Goal: Contribute content: Contribute content

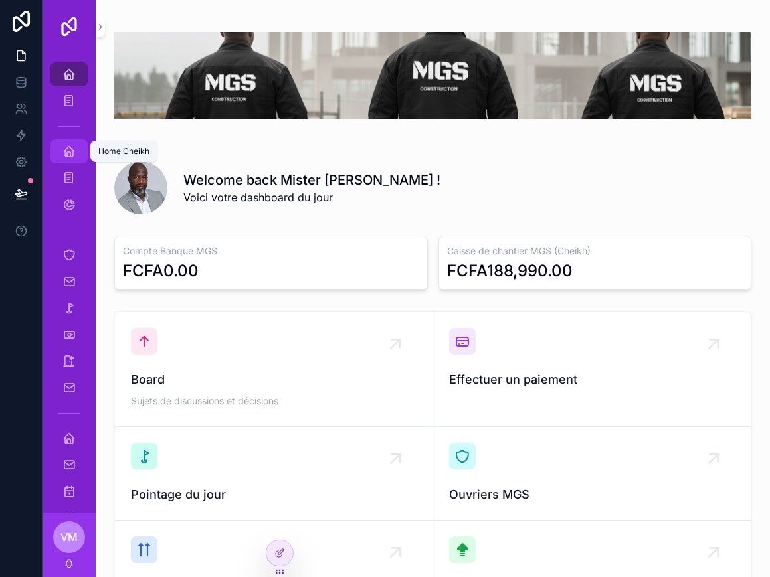
click at [80, 147] on link "Home Cheikh" at bounding box center [68, 152] width 37 height 24
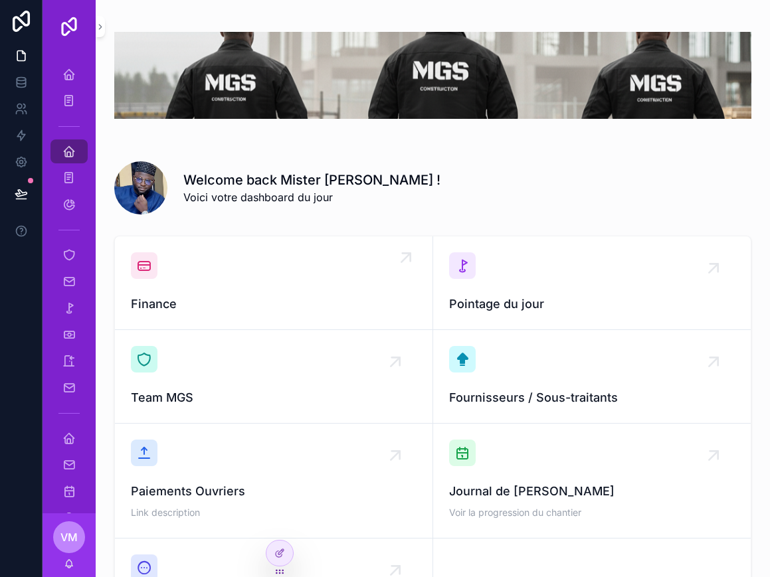
click at [268, 278] on div "Finance" at bounding box center [274, 282] width 286 height 61
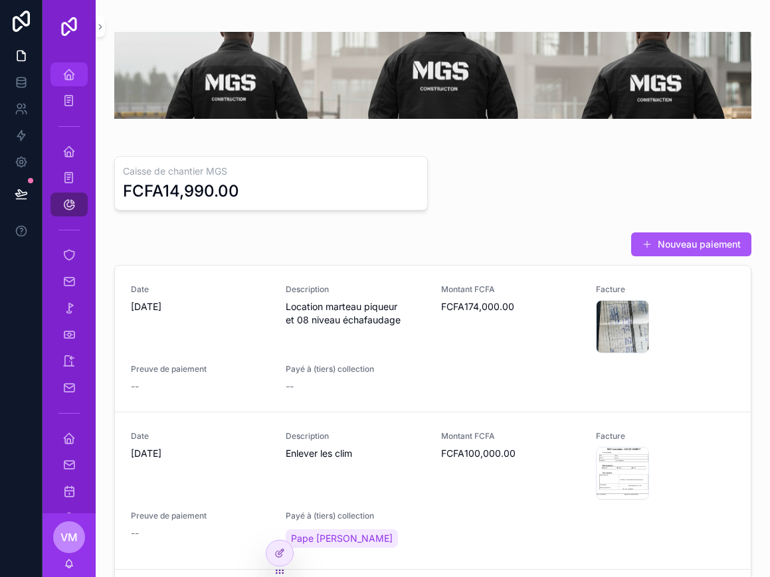
click at [70, 70] on icon "scrollable content" at bounding box center [68, 74] width 13 height 13
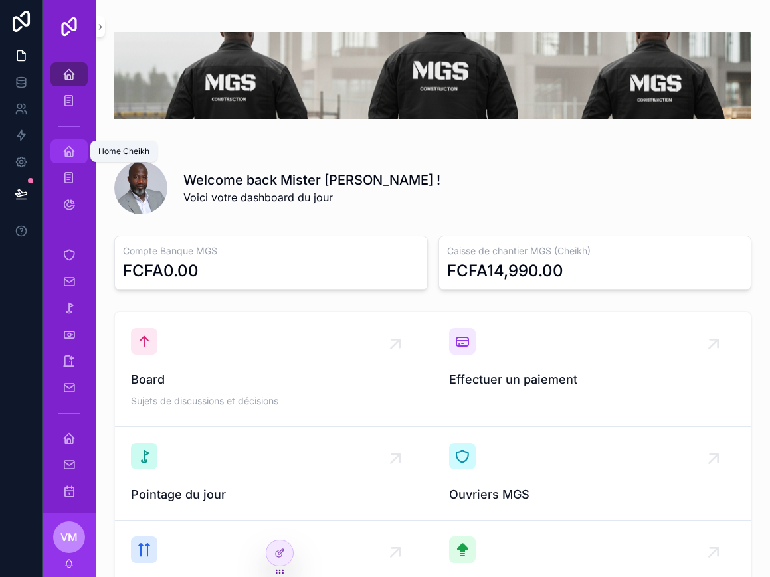
click at [65, 160] on div "Home Cheikh" at bounding box center [68, 151] width 21 height 21
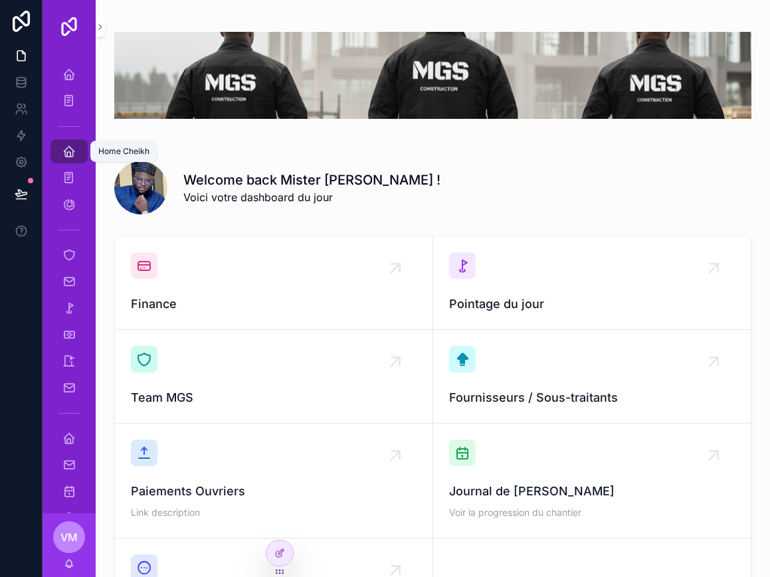
click at [62, 153] on icon "scrollable content" at bounding box center [68, 151] width 13 height 13
click at [64, 182] on icon "scrollable content" at bounding box center [68, 177] width 13 height 13
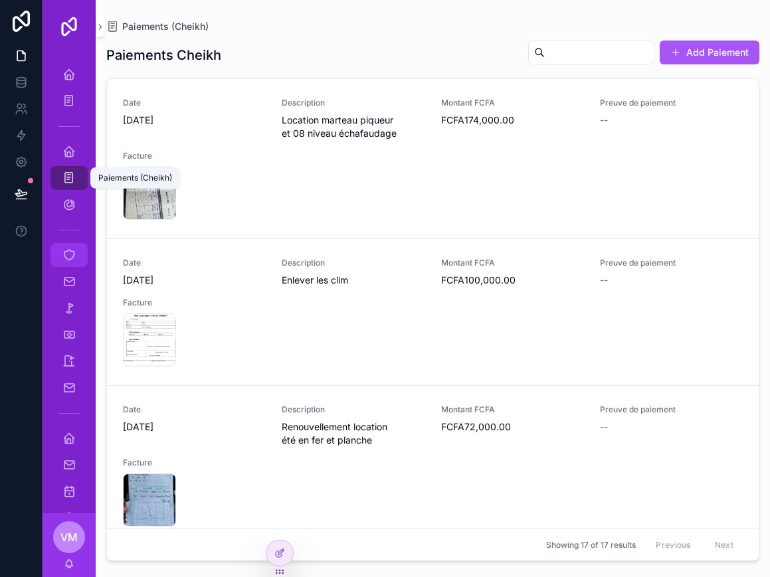
click at [60, 255] on div "Ouvrier / Chantier MGS" at bounding box center [68, 254] width 21 height 21
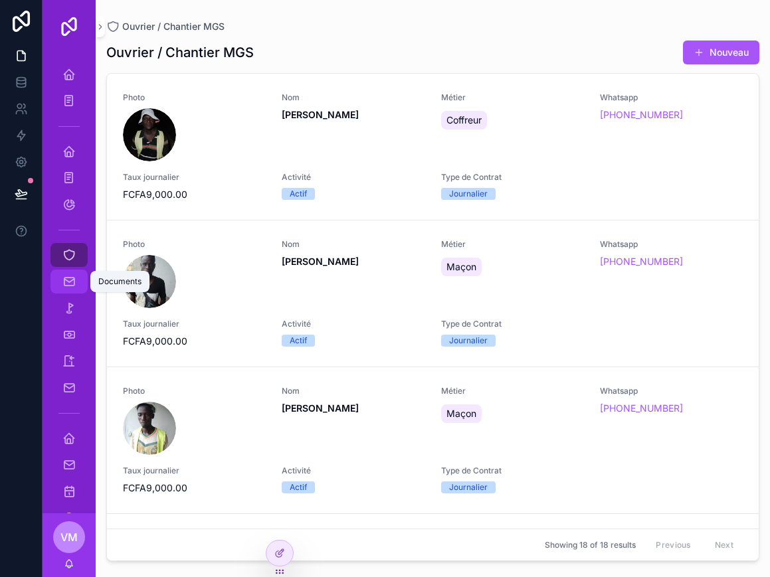
click at [64, 287] on icon "scrollable content" at bounding box center [68, 281] width 13 height 13
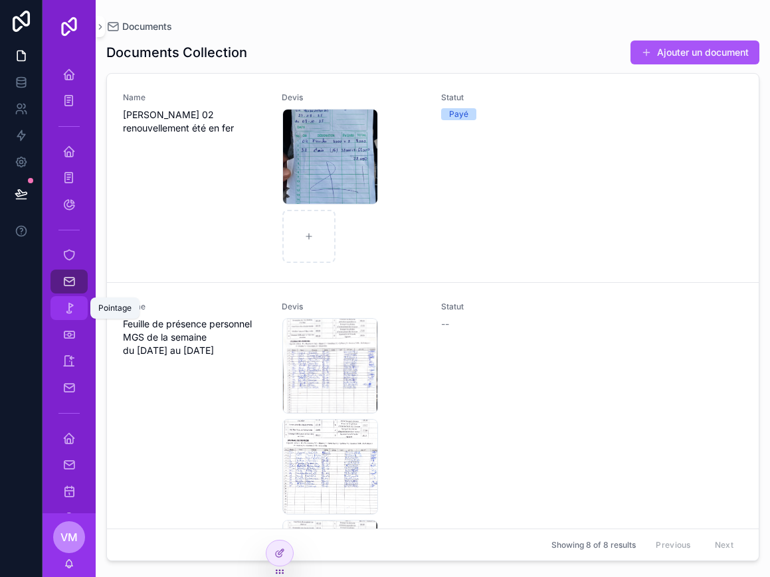
click at [70, 303] on icon "scrollable content" at bounding box center [68, 308] width 13 height 13
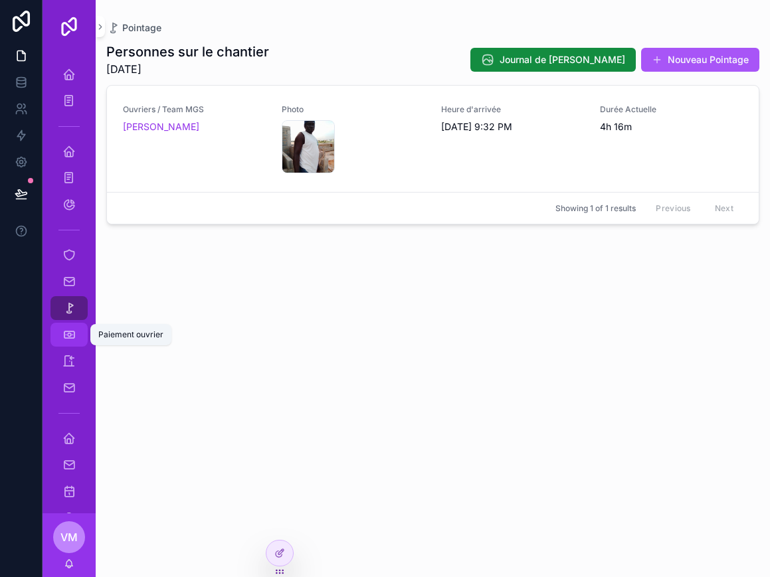
click at [61, 331] on div "Paiement ouvrier" at bounding box center [68, 334] width 21 height 21
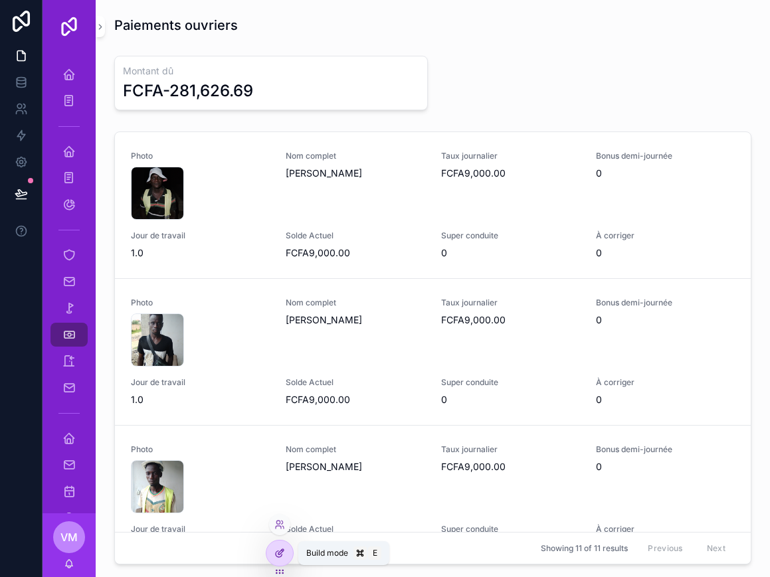
click at [271, 553] on div at bounding box center [279, 553] width 27 height 25
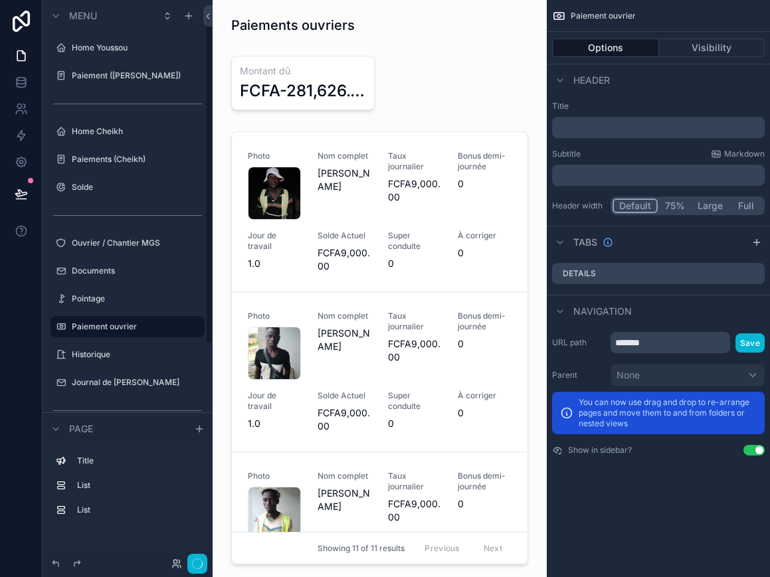
scroll to position [21, 0]
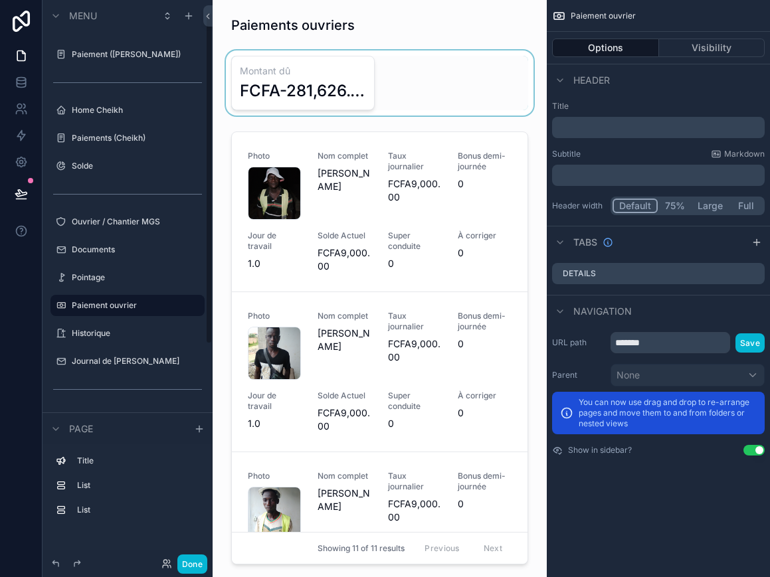
click at [287, 78] on div "scrollable content" at bounding box center [379, 82] width 313 height 65
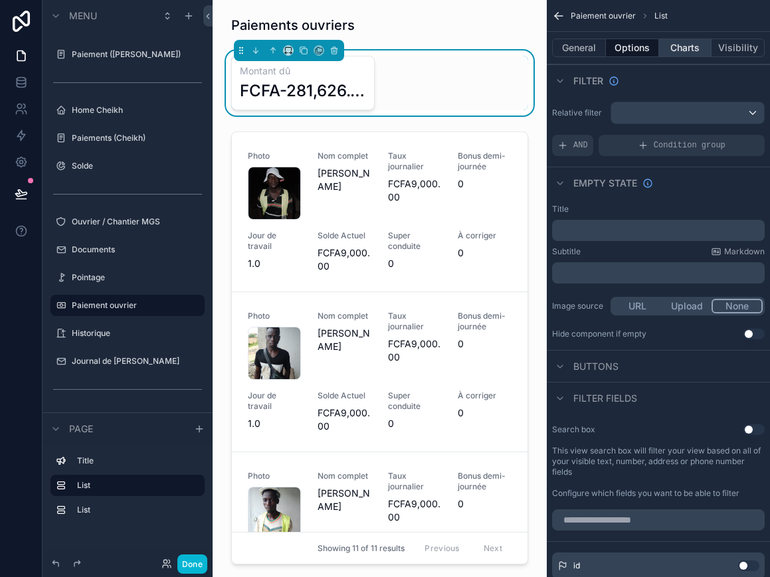
click at [689, 45] on button "Charts" at bounding box center [685, 48] width 53 height 19
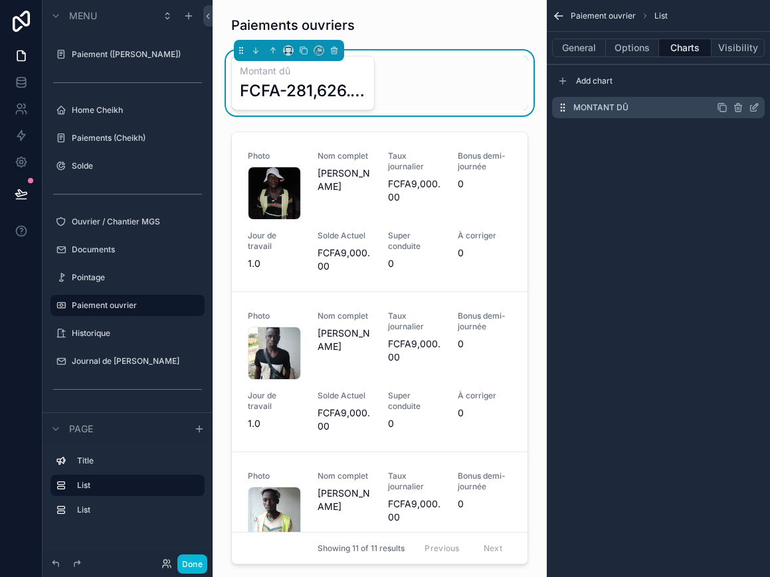
click at [751, 110] on icon "scrollable content" at bounding box center [754, 107] width 11 height 11
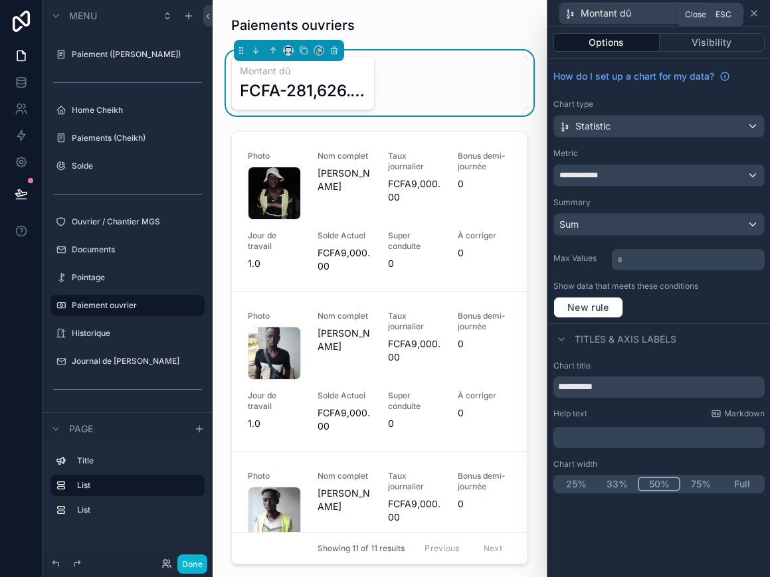
click at [759, 9] on icon at bounding box center [754, 13] width 11 height 11
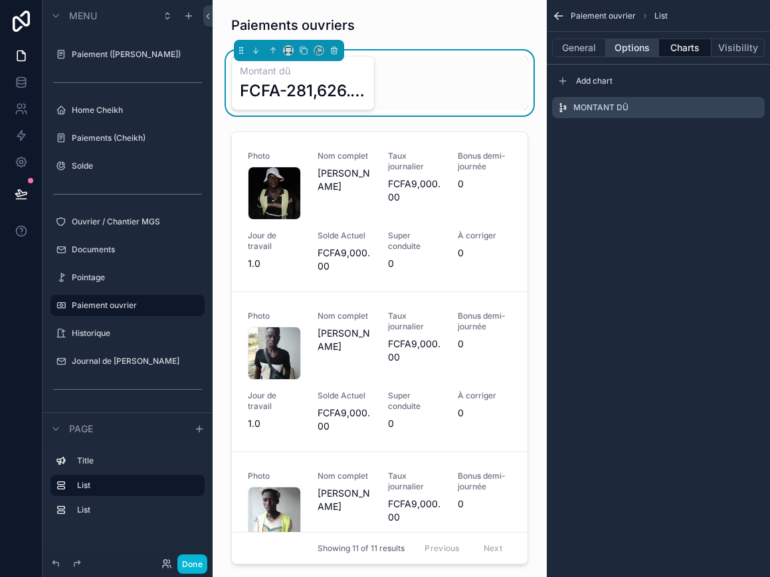
click at [633, 49] on button "Options" at bounding box center [632, 48] width 53 height 19
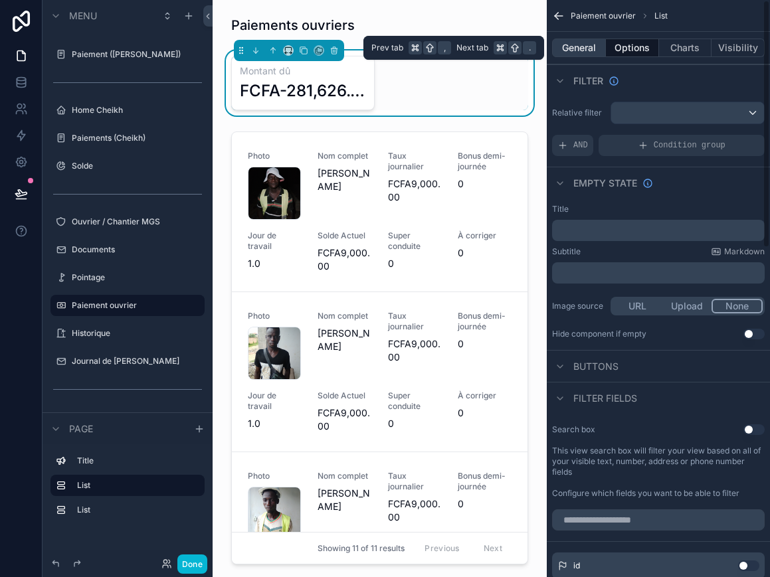
click at [577, 47] on button "General" at bounding box center [579, 48] width 54 height 19
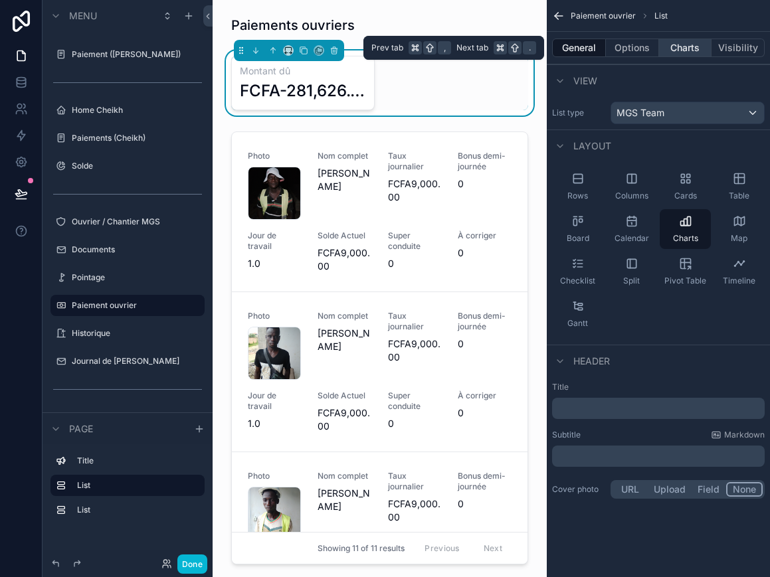
click at [687, 47] on button "Charts" at bounding box center [685, 48] width 53 height 19
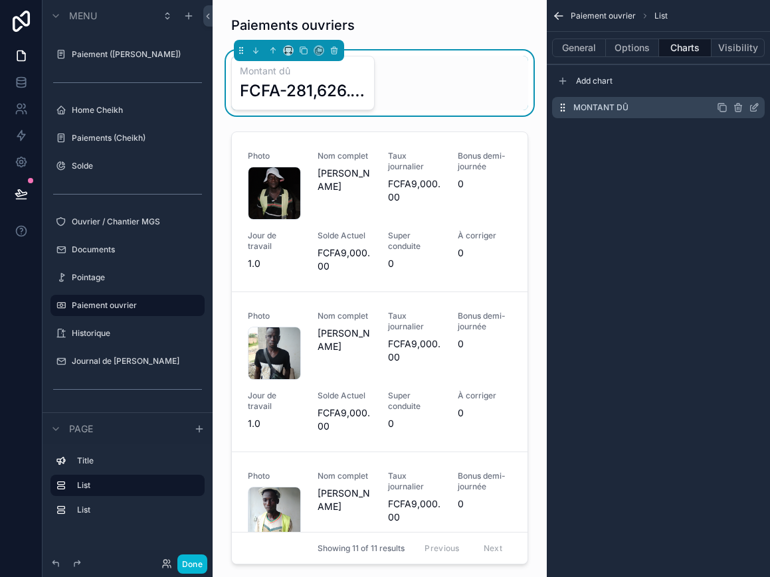
click at [753, 107] on icon "scrollable content" at bounding box center [754, 107] width 11 height 11
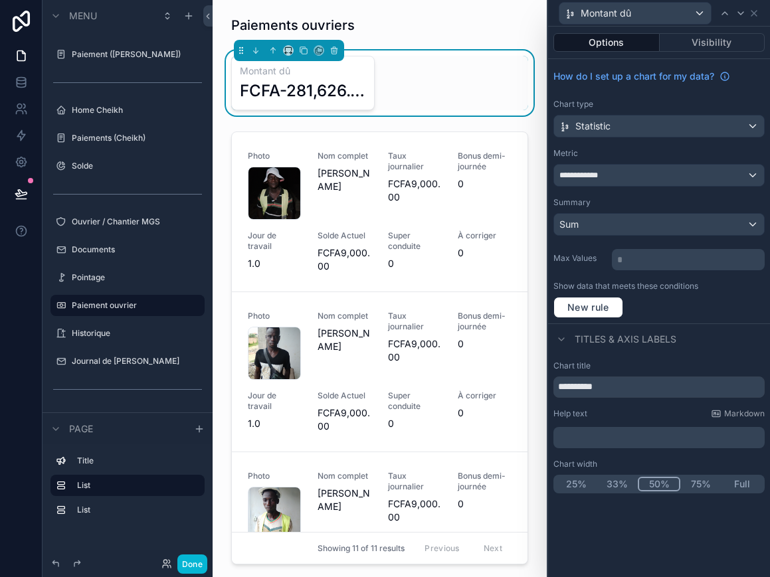
click at [686, 178] on div "**********" at bounding box center [659, 175] width 210 height 21
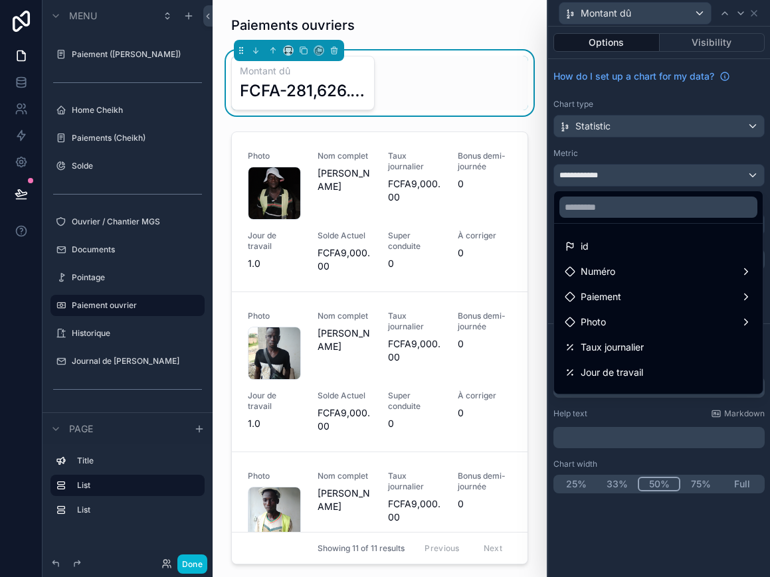
click at [695, 171] on div at bounding box center [659, 288] width 222 height 577
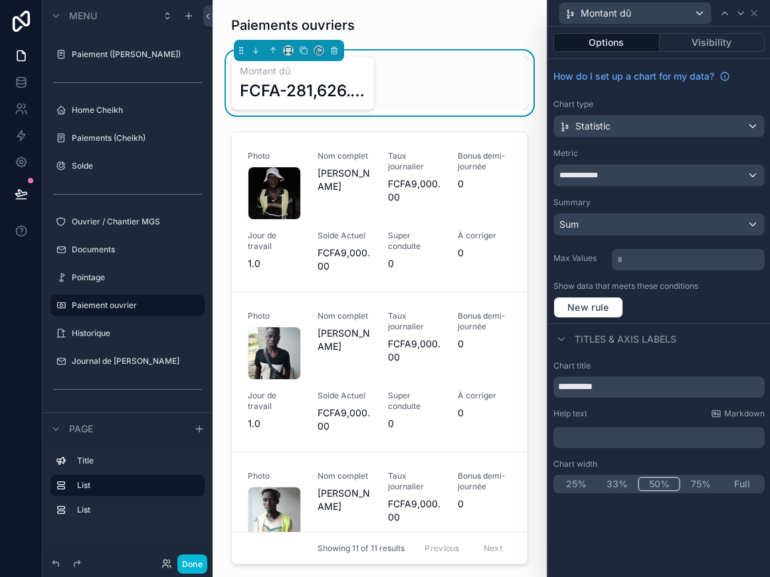
click at [720, 172] on div "**********" at bounding box center [659, 175] width 210 height 21
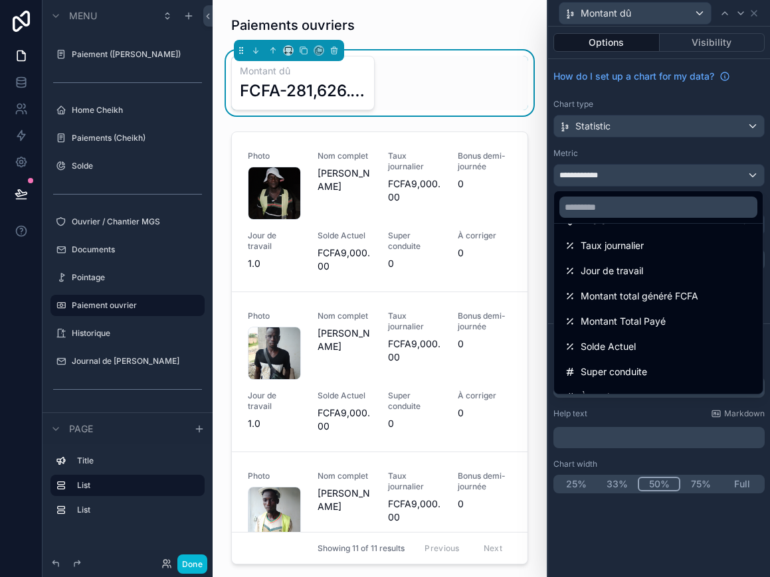
scroll to position [102, 0]
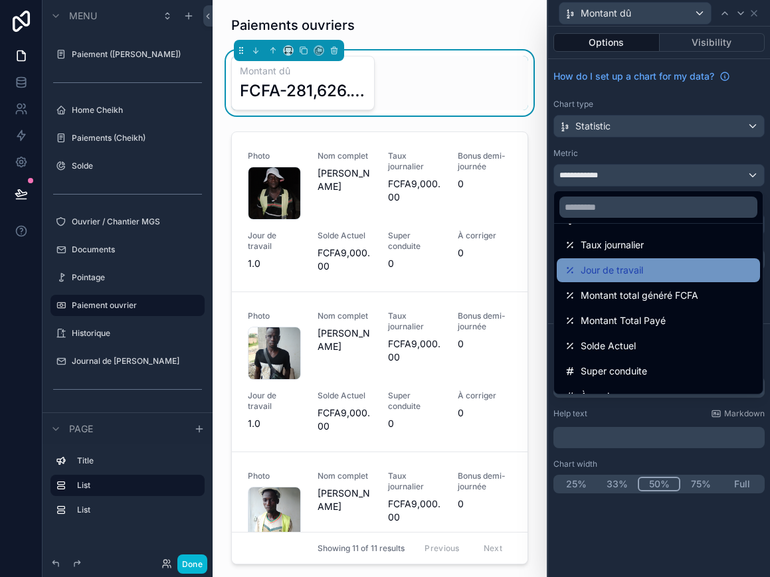
click at [676, 264] on div "Jour de travail" at bounding box center [658, 270] width 187 height 16
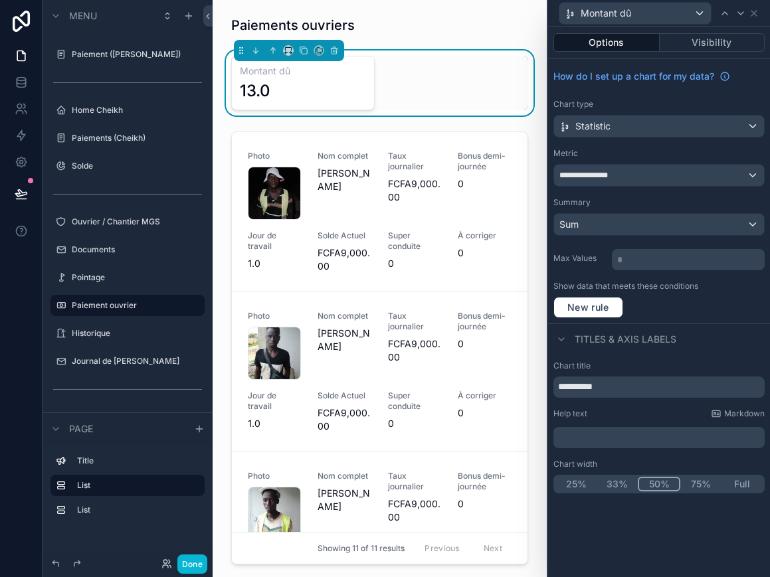
click at [676, 171] on div "**********" at bounding box center [659, 175] width 210 height 21
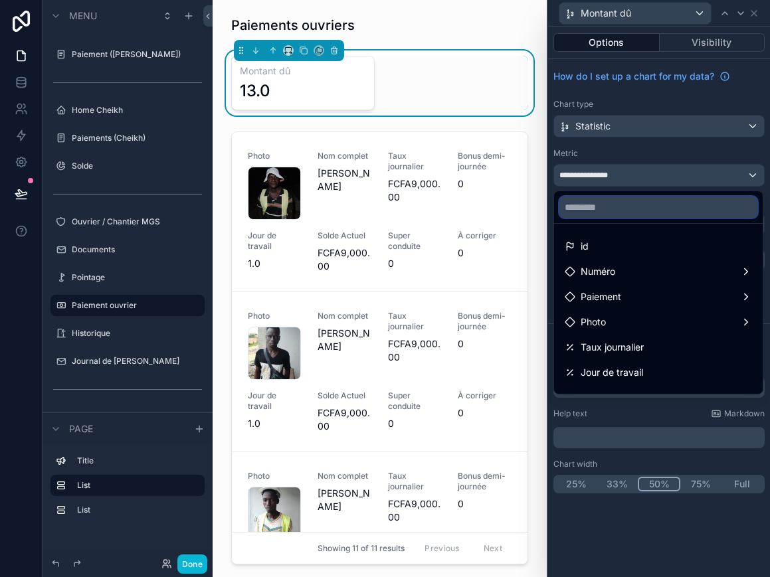
click at [668, 205] on input "text" at bounding box center [658, 207] width 198 height 21
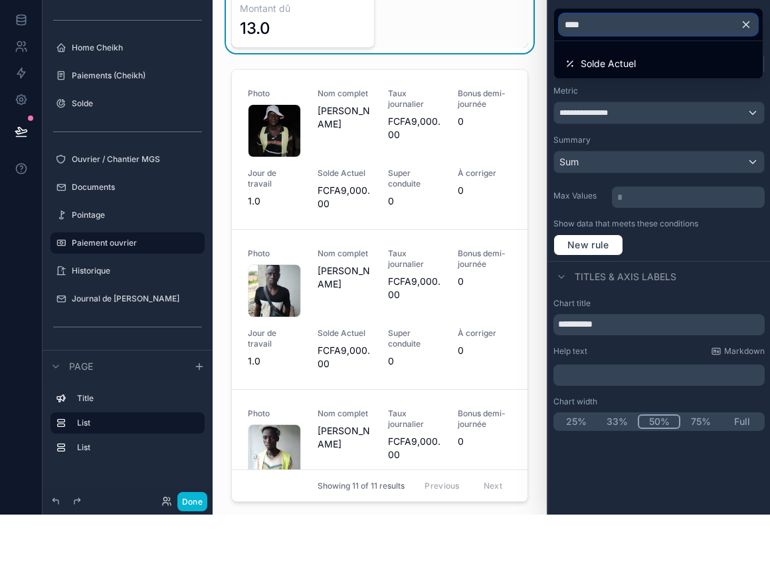
type input "*****"
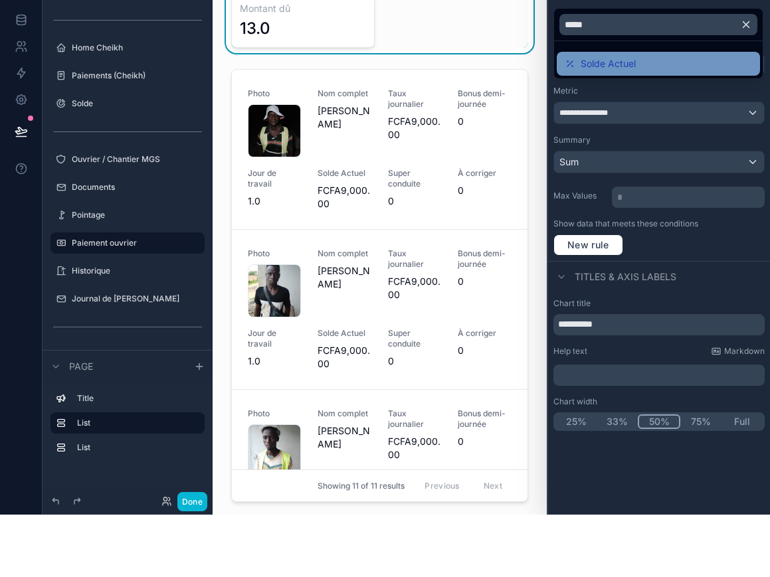
click at [662, 118] on div "Solde Actuel" at bounding box center [658, 126] width 187 height 16
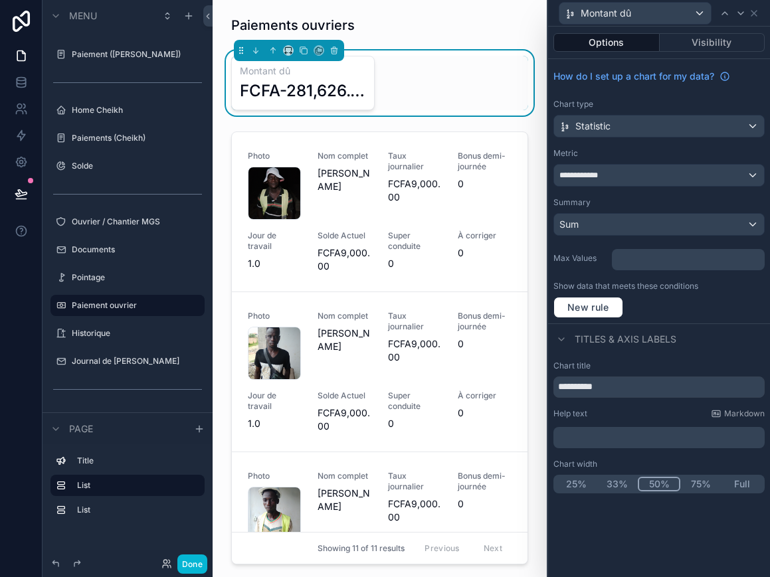
scroll to position [3, 0]
click at [736, 217] on div "Sum" at bounding box center [659, 224] width 210 height 21
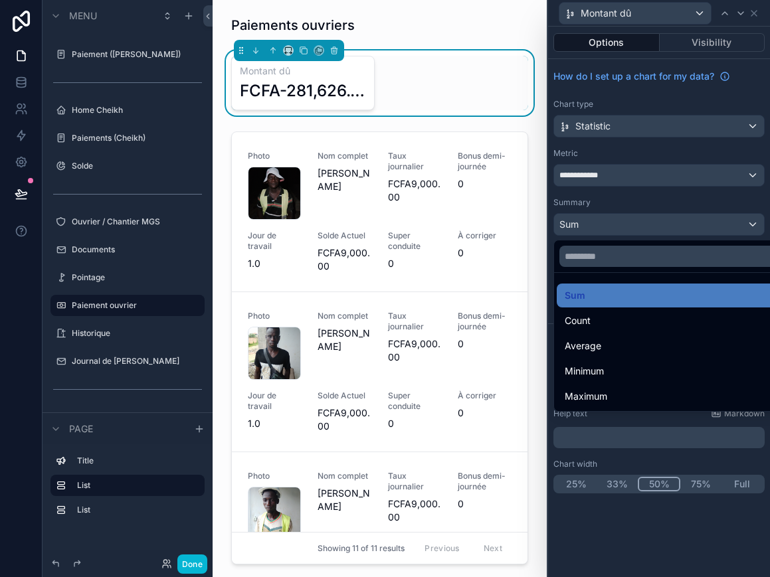
scroll to position [0, 0]
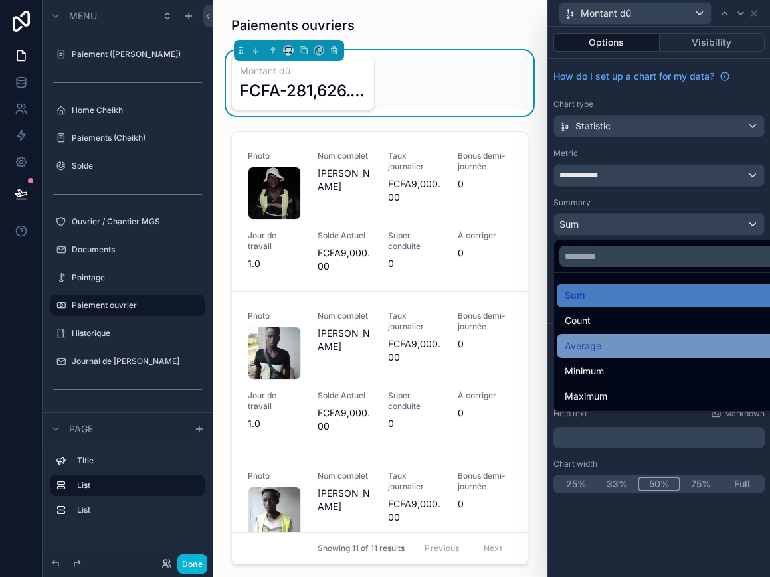
click at [658, 345] on div "Average" at bounding box center [674, 346] width 219 height 16
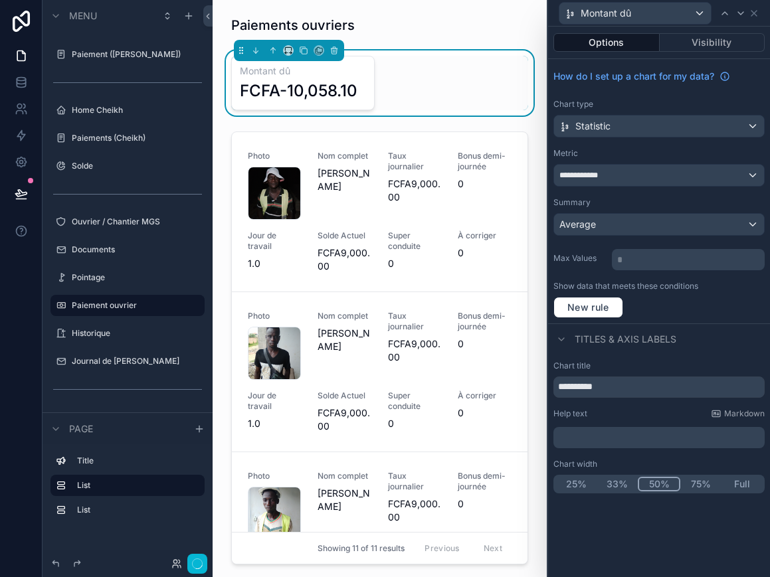
scroll to position [3, 0]
click at [694, 219] on div "Average" at bounding box center [659, 224] width 210 height 21
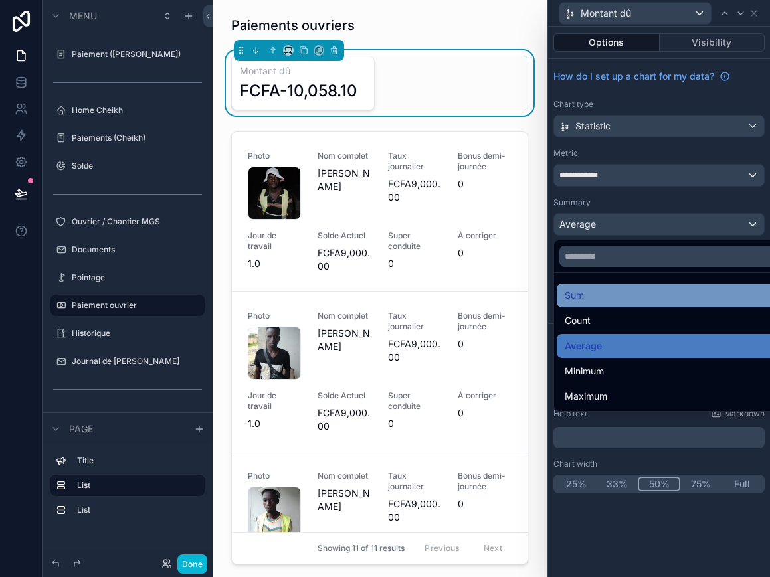
click at [654, 290] on div "Sum" at bounding box center [674, 296] width 219 height 16
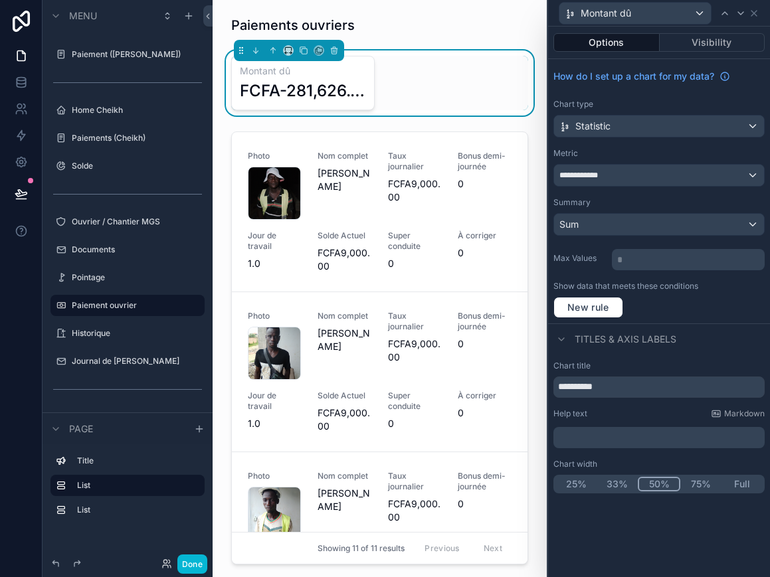
scroll to position [0, 0]
click at [603, 306] on span "New rule" at bounding box center [588, 308] width 52 height 12
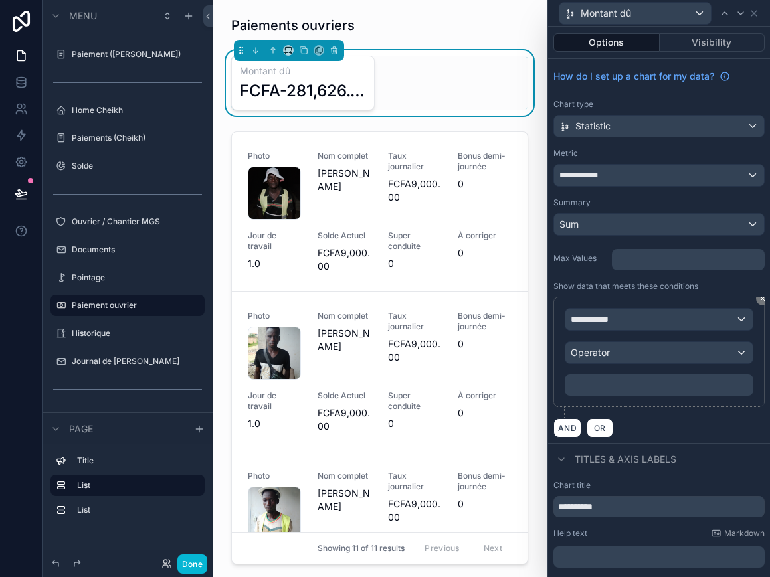
scroll to position [3, 0]
click at [680, 324] on div "**********" at bounding box center [658, 319] width 187 height 21
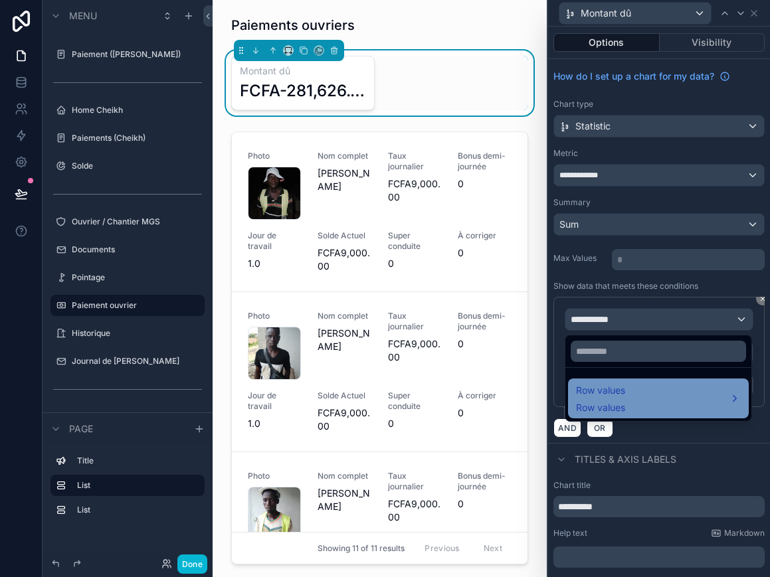
click at [652, 388] on div "Row values Row values" at bounding box center [658, 399] width 165 height 32
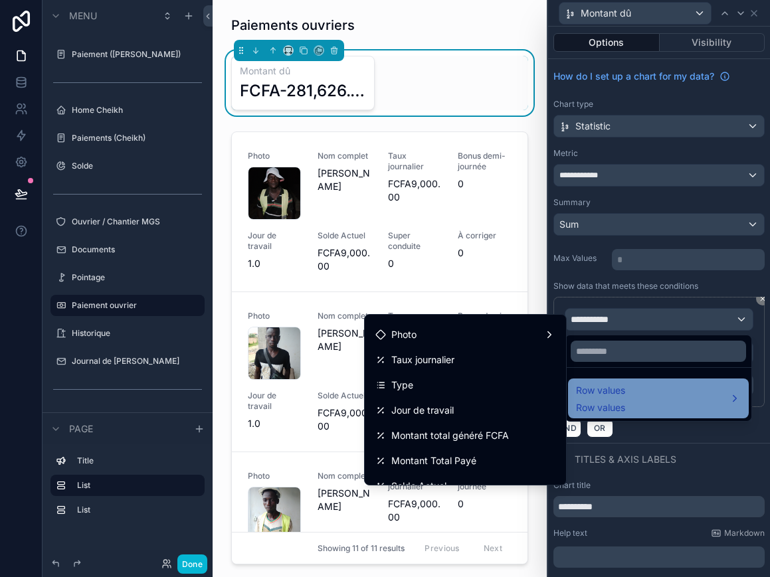
scroll to position [145, 0]
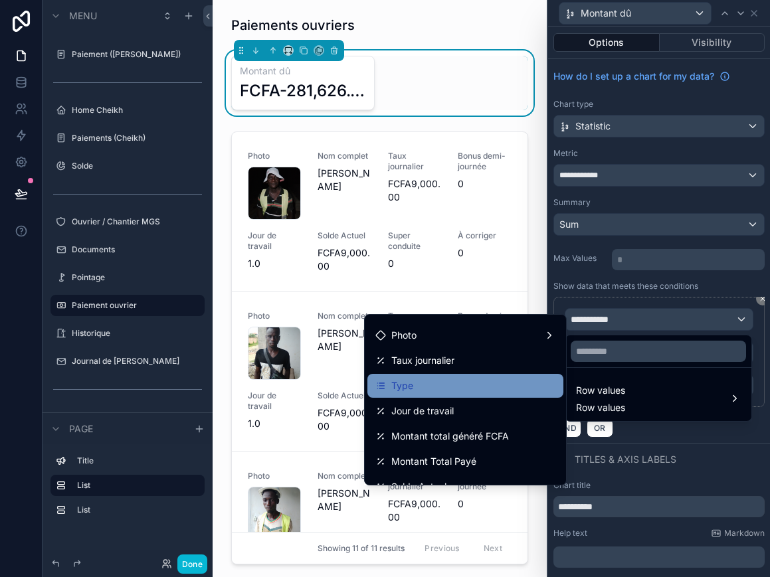
click at [436, 384] on div "Type" at bounding box center [465, 386] width 180 height 16
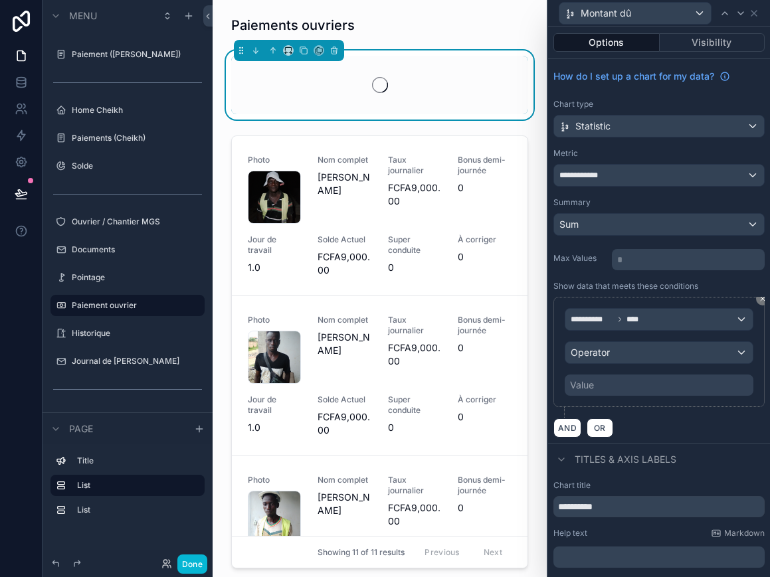
click at [644, 387] on div "Value" at bounding box center [659, 385] width 189 height 21
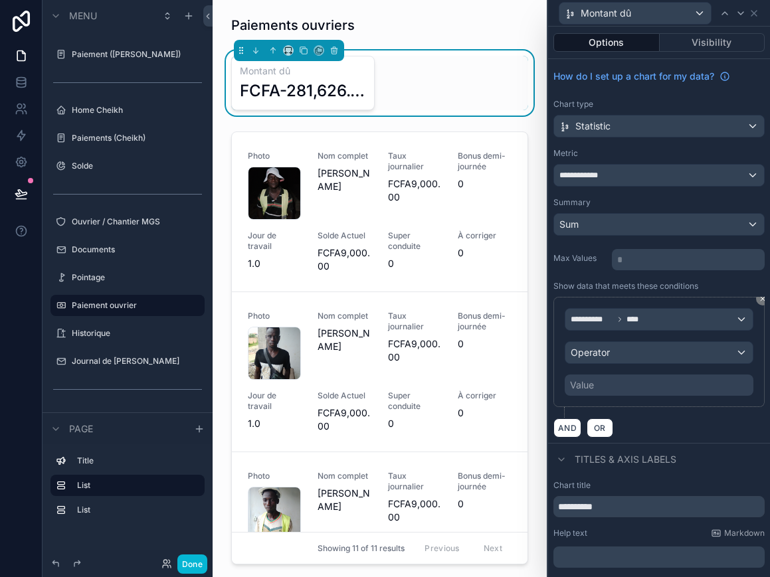
click at [692, 376] on div "Value" at bounding box center [659, 385] width 189 height 21
click at [683, 351] on div "Operator" at bounding box center [658, 352] width 187 height 21
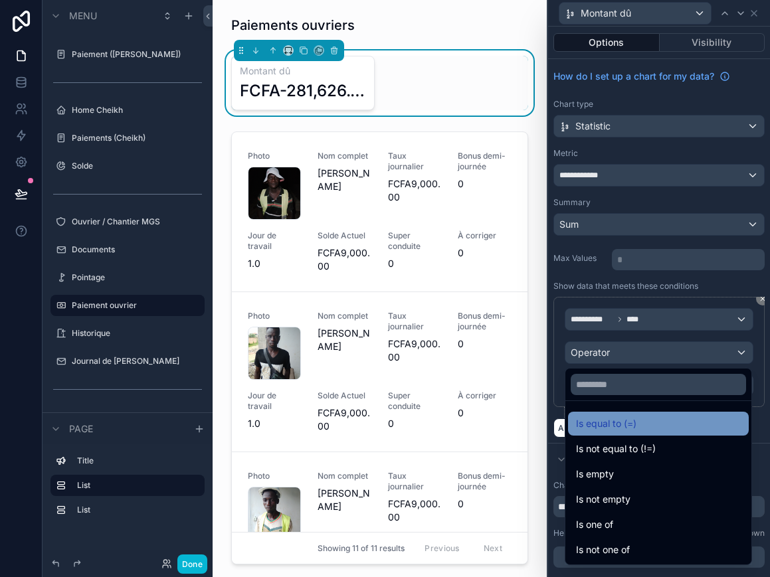
click at [656, 422] on div "Is equal to (=)" at bounding box center [658, 424] width 165 height 16
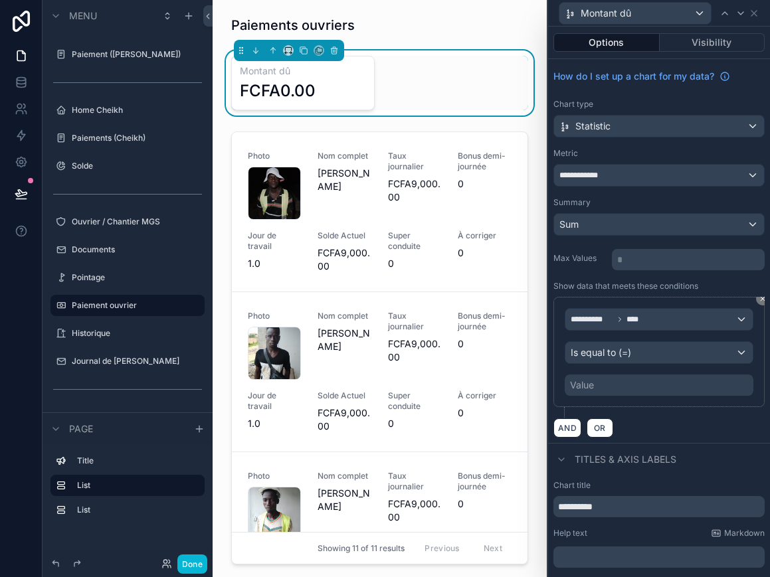
click at [625, 385] on div "Value" at bounding box center [659, 385] width 189 height 21
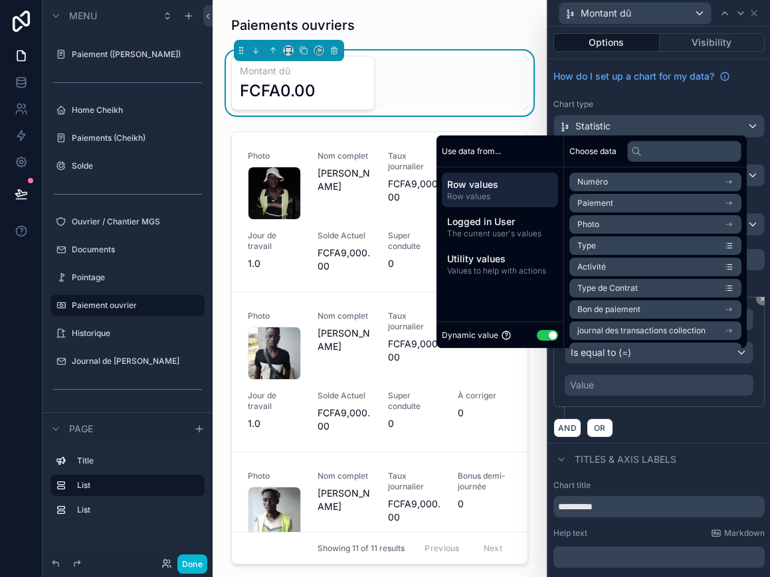
click at [542, 341] on button "Use setting" at bounding box center [547, 335] width 21 height 11
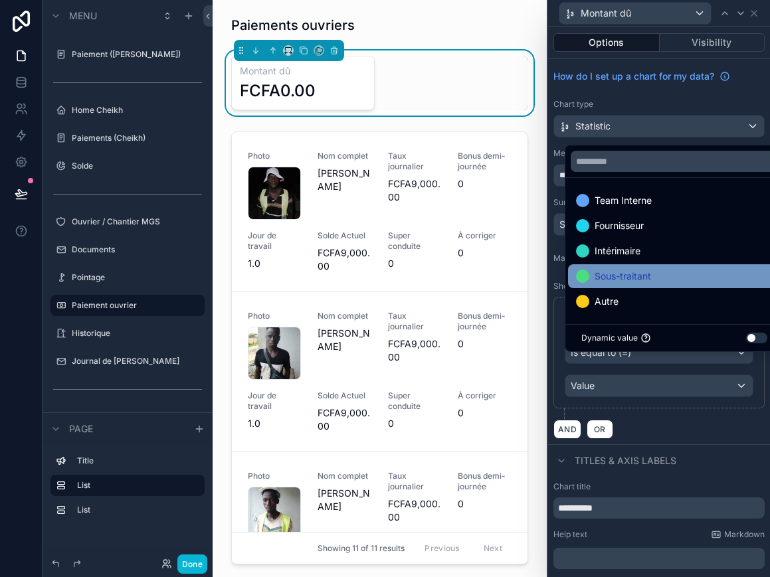
click at [666, 284] on div "Sous-traitant" at bounding box center [674, 276] width 197 height 16
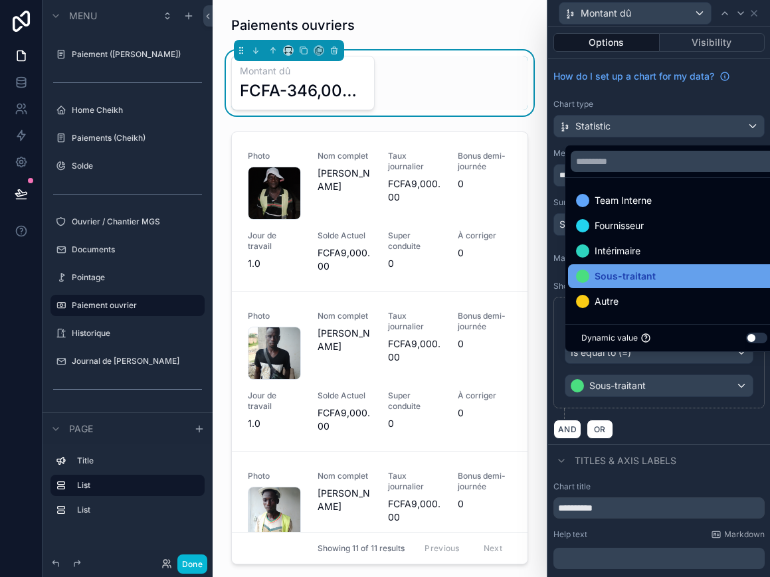
scroll to position [0, 0]
click at [656, 284] on div "Sous-traitant" at bounding box center [674, 276] width 197 height 16
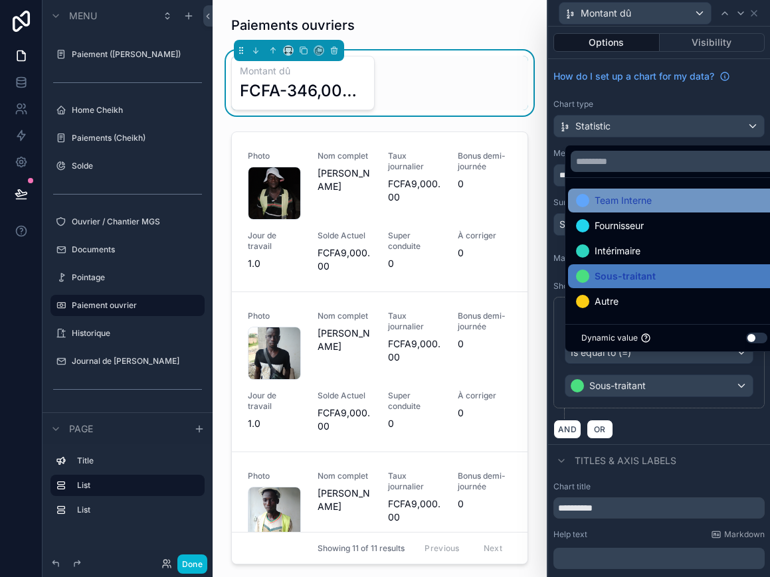
click at [672, 209] on div "Team Interne" at bounding box center [674, 201] width 197 height 16
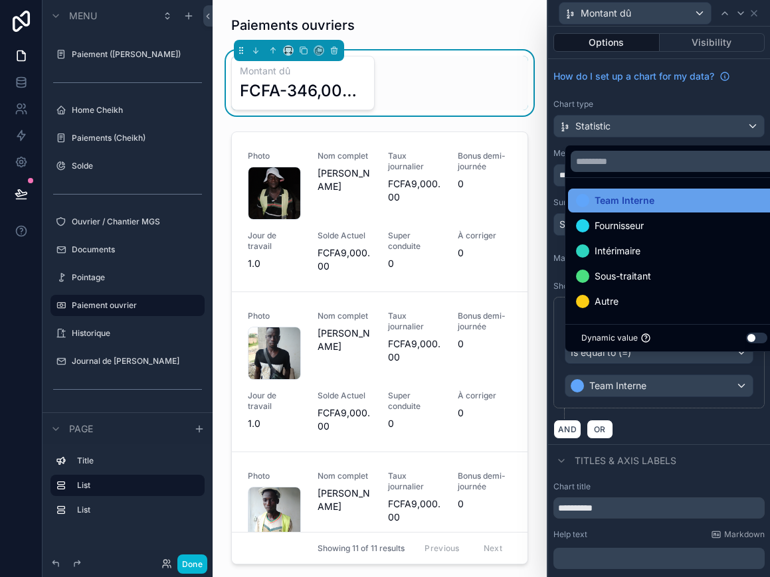
click at [672, 209] on div "Team Interne" at bounding box center [674, 201] width 197 height 16
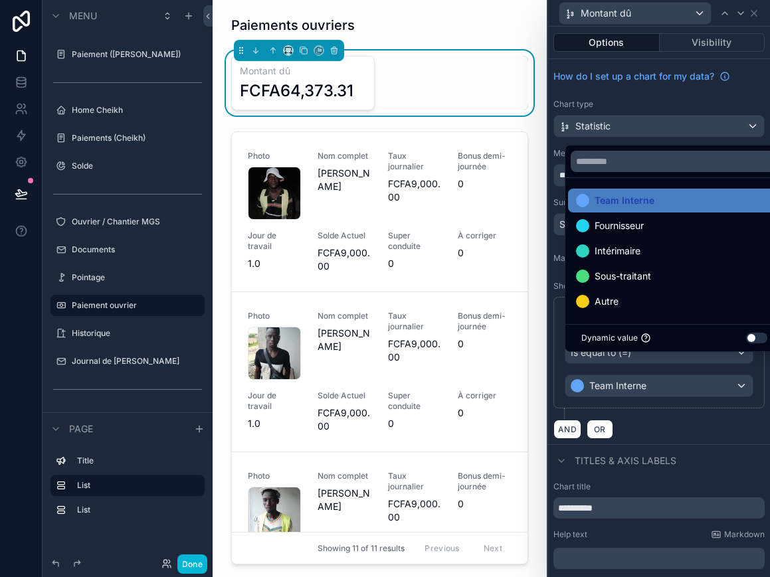
click at [694, 409] on div "**********" at bounding box center [658, 358] width 211 height 122
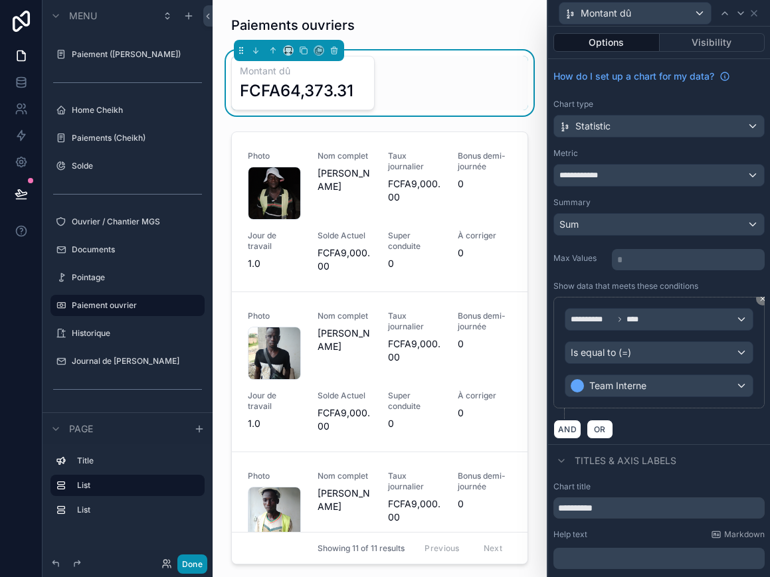
click at [200, 567] on button "Done" at bounding box center [192, 564] width 30 height 19
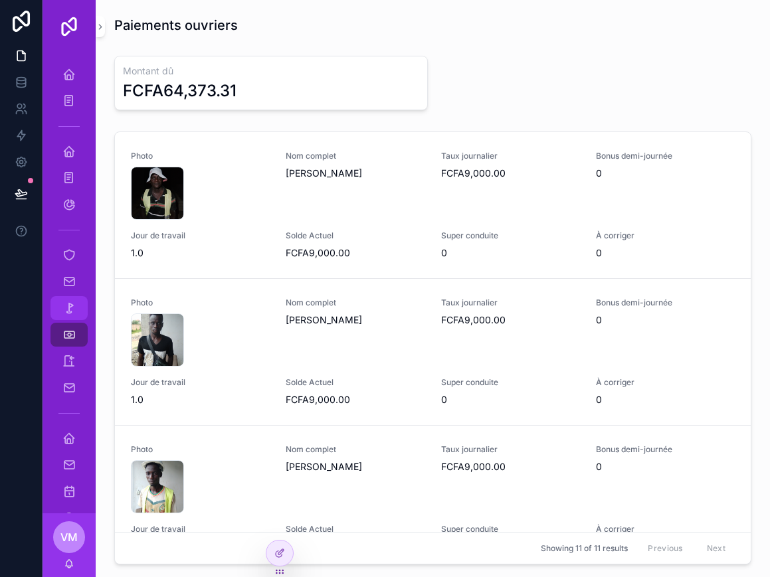
click at [52, 300] on link "Pointage" at bounding box center [68, 308] width 37 height 24
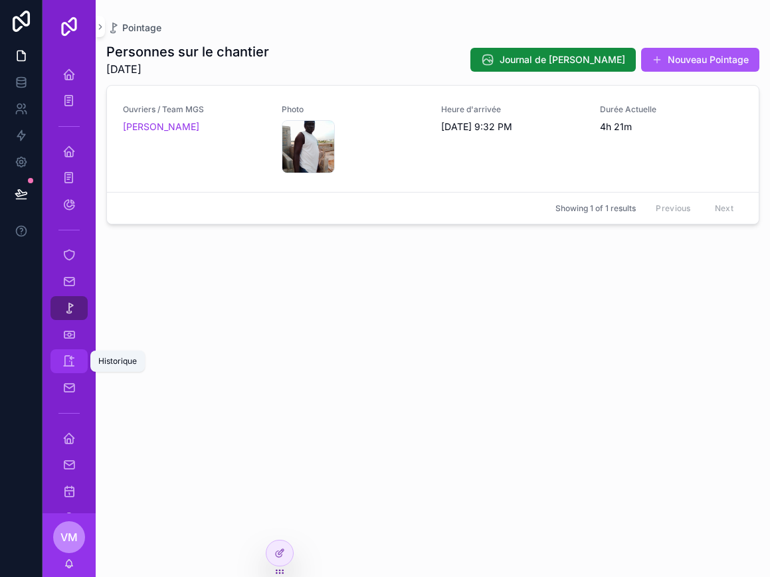
click at [67, 359] on icon "scrollable content" at bounding box center [68, 361] width 13 height 13
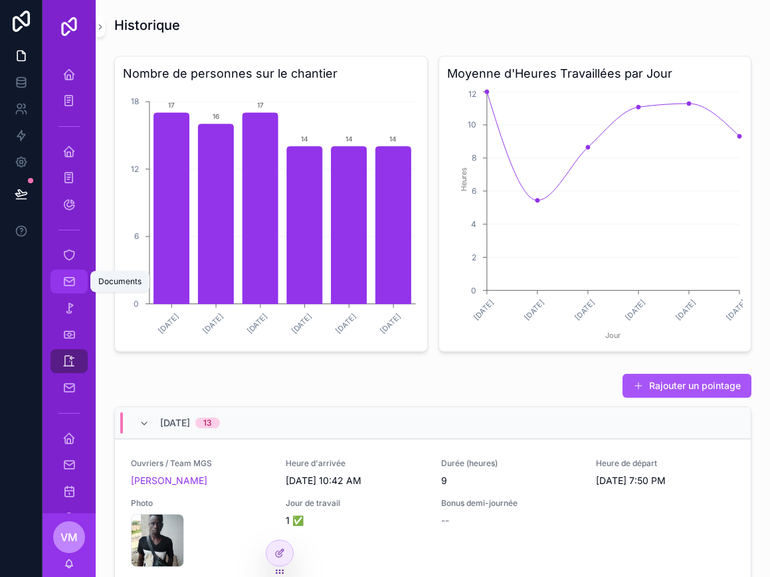
click at [64, 283] on icon "scrollable content" at bounding box center [68, 281] width 13 height 13
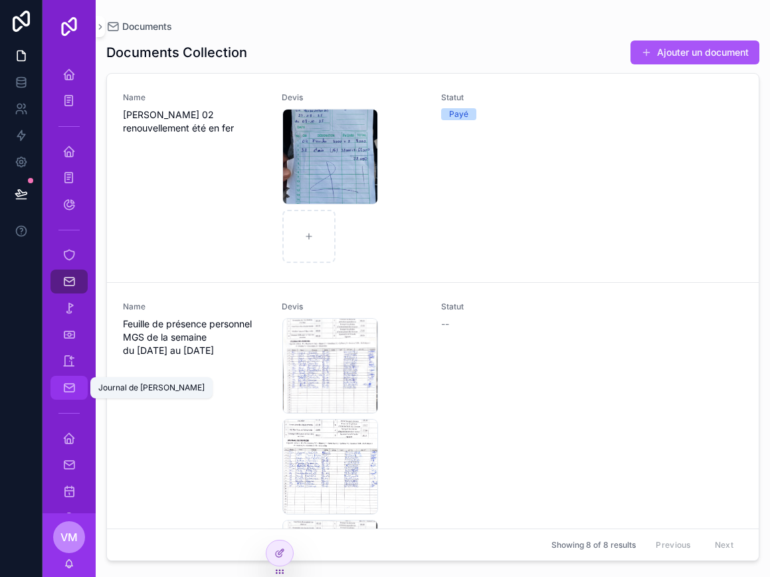
click at [72, 389] on icon "scrollable content" at bounding box center [68, 387] width 13 height 13
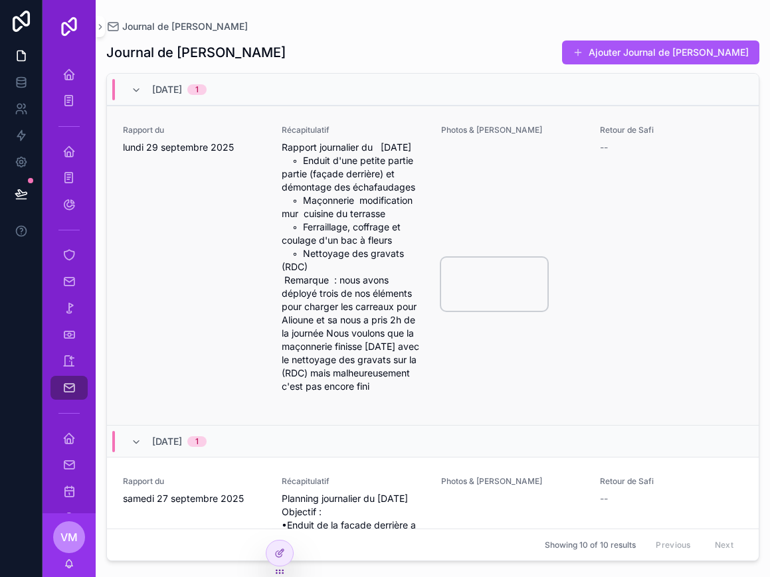
click at [490, 258] on video "scrollable content" at bounding box center [494, 284] width 106 height 53
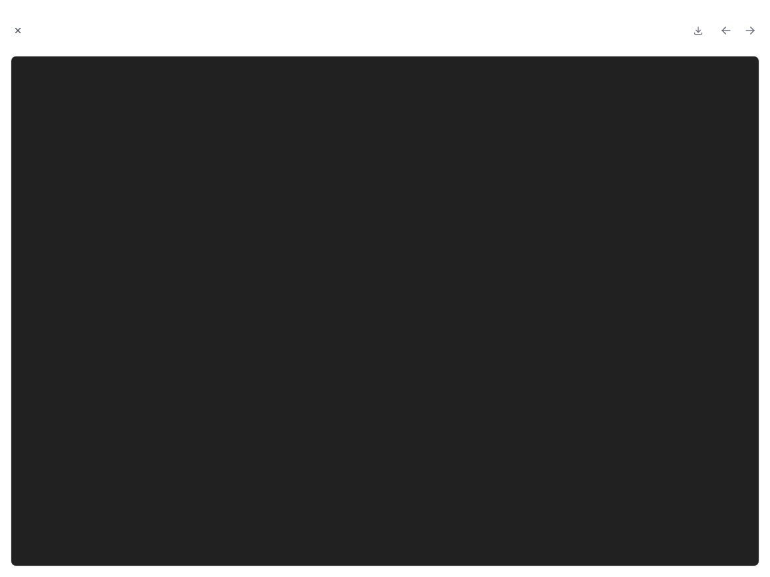
click at [20, 33] on icon "Close modal" at bounding box center [18, 31] width 5 height 5
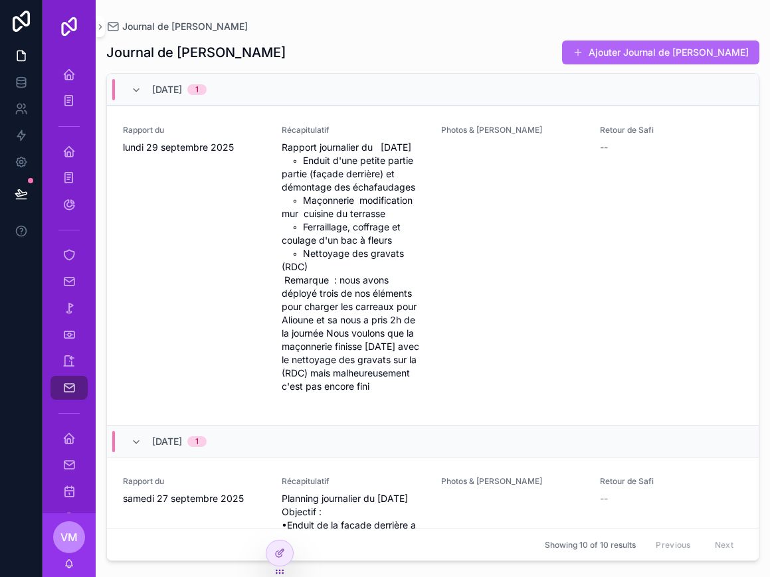
click at [707, 58] on button "Ajouter Journal de [PERSON_NAME]" at bounding box center [660, 53] width 197 height 24
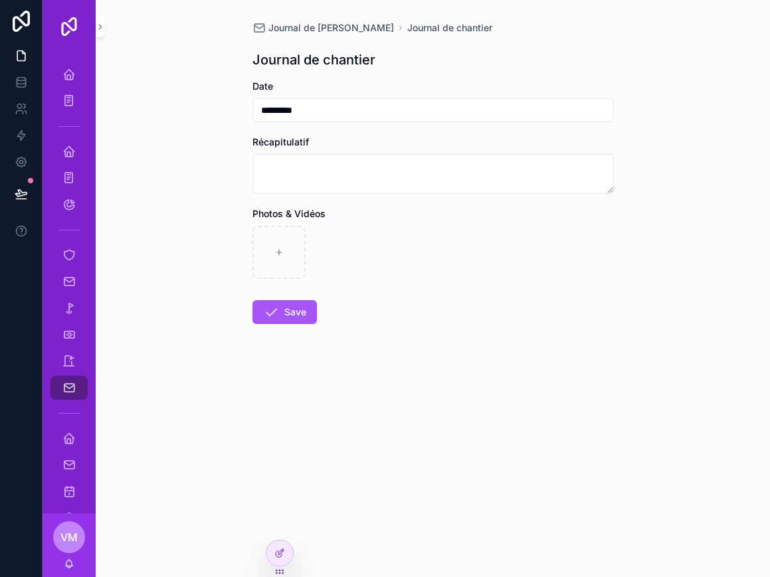
click at [306, 405] on form "Date ********* Récapitulatif Photos & Vidéos Save" at bounding box center [432, 244] width 361 height 329
click at [83, 390] on link "Journal de [PERSON_NAME]" at bounding box center [68, 388] width 37 height 24
